Goal: Navigation & Orientation: Go to known website

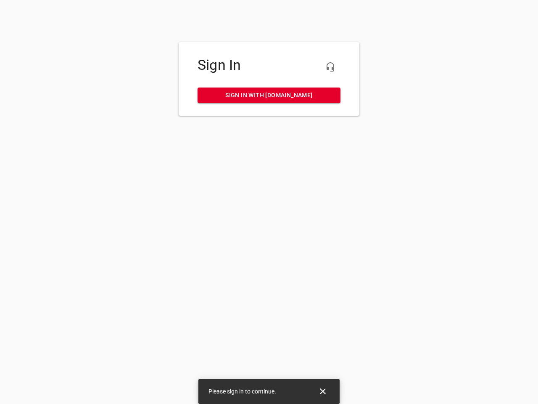
click at [331, 67] on icon "button" at bounding box center [330, 67] width 10 height 10
click at [323, 391] on icon "Close" at bounding box center [323, 391] width 6 height 6
